Goal: Task Accomplishment & Management: Use online tool/utility

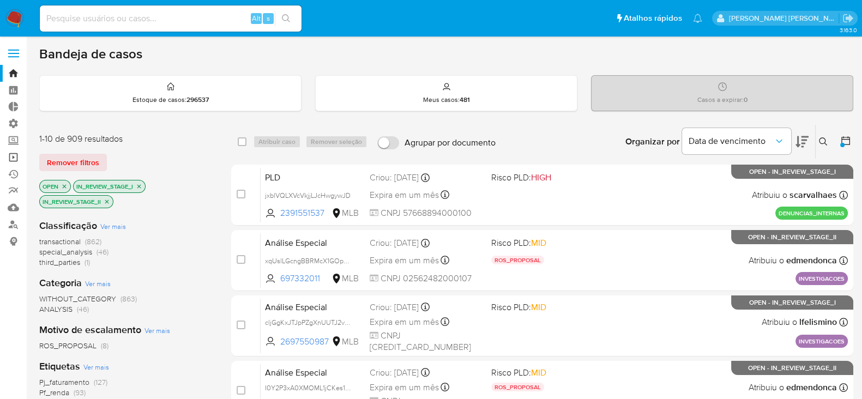
click at [22, 153] on link "Operações em massa" at bounding box center [65, 157] width 130 height 17
click at [15, 156] on link "Operações em massa" at bounding box center [65, 157] width 130 height 17
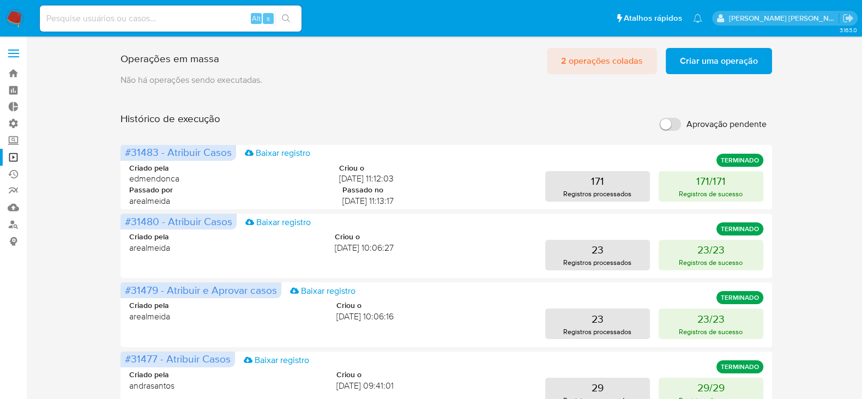
click at [583, 59] on span "2 operações coladas" at bounding box center [602, 61] width 82 height 24
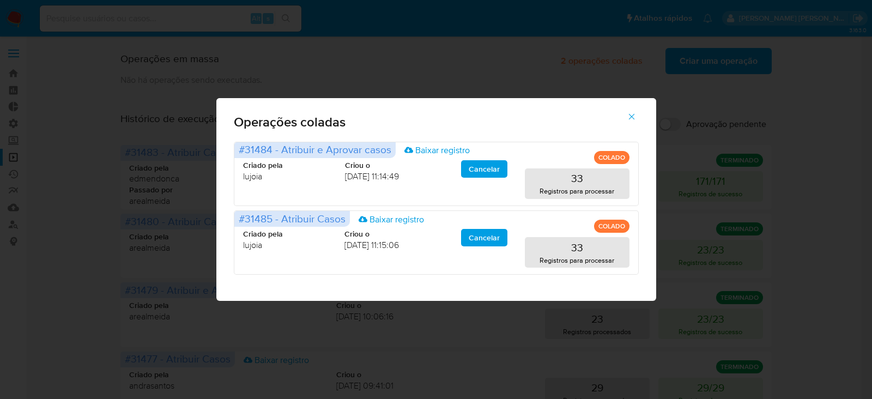
click at [628, 114] on icon "button" at bounding box center [632, 117] width 10 height 10
